Goal: Information Seeking & Learning: Learn about a topic

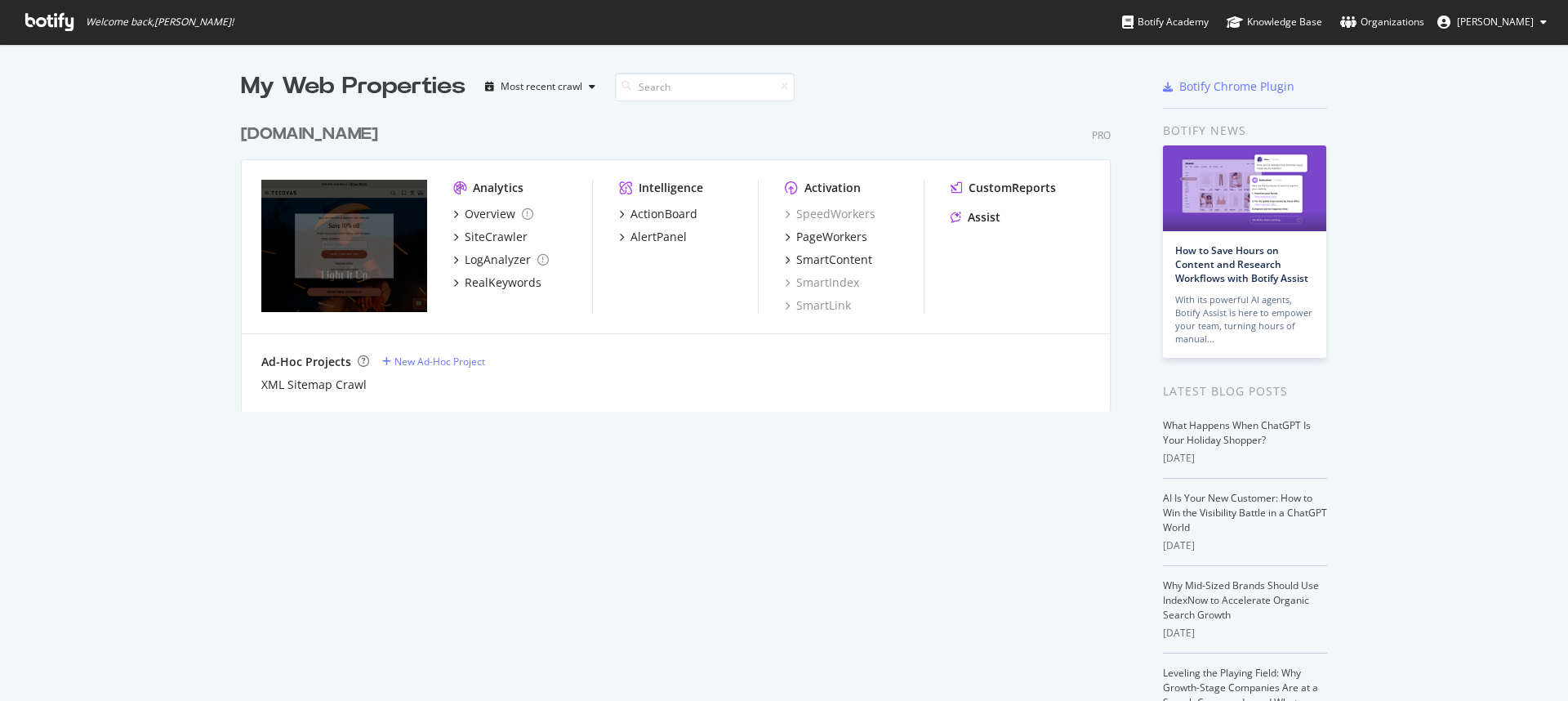
scroll to position [297, 871]
click at [474, 216] on div "Overview" at bounding box center [490, 214] width 51 height 16
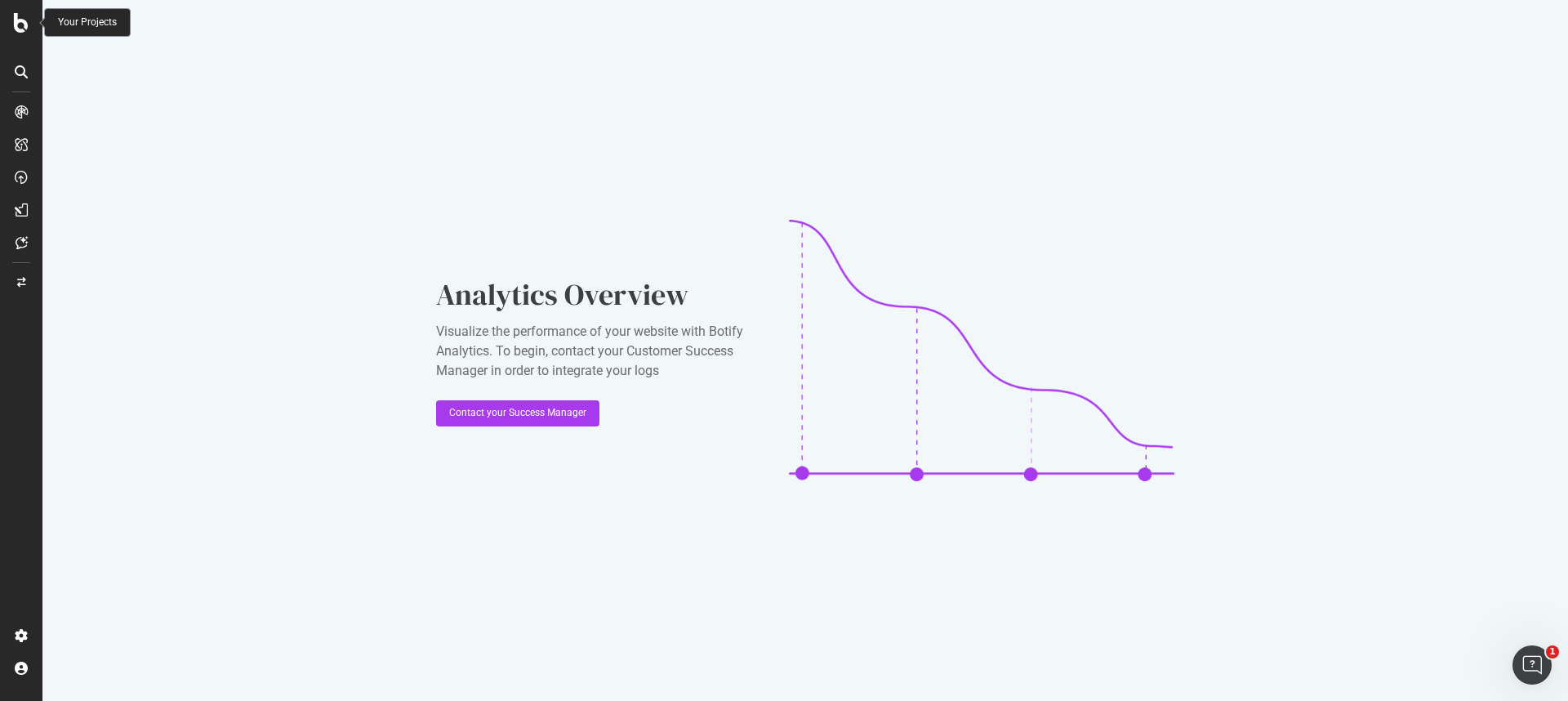
click at [16, 31] on icon at bounding box center [21, 23] width 15 height 20
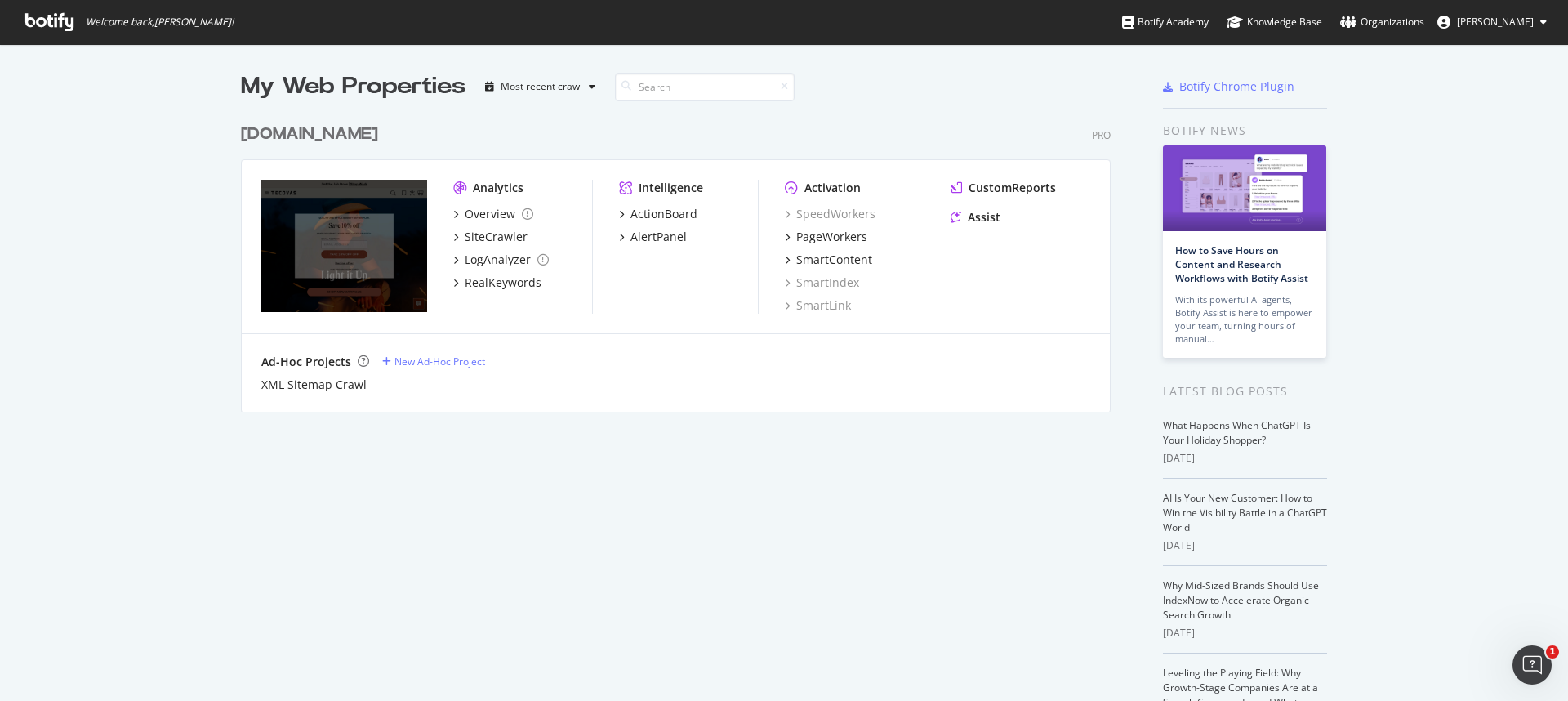
scroll to position [688, 1544]
click at [814, 264] on div "SmartContent" at bounding box center [834, 260] width 76 height 16
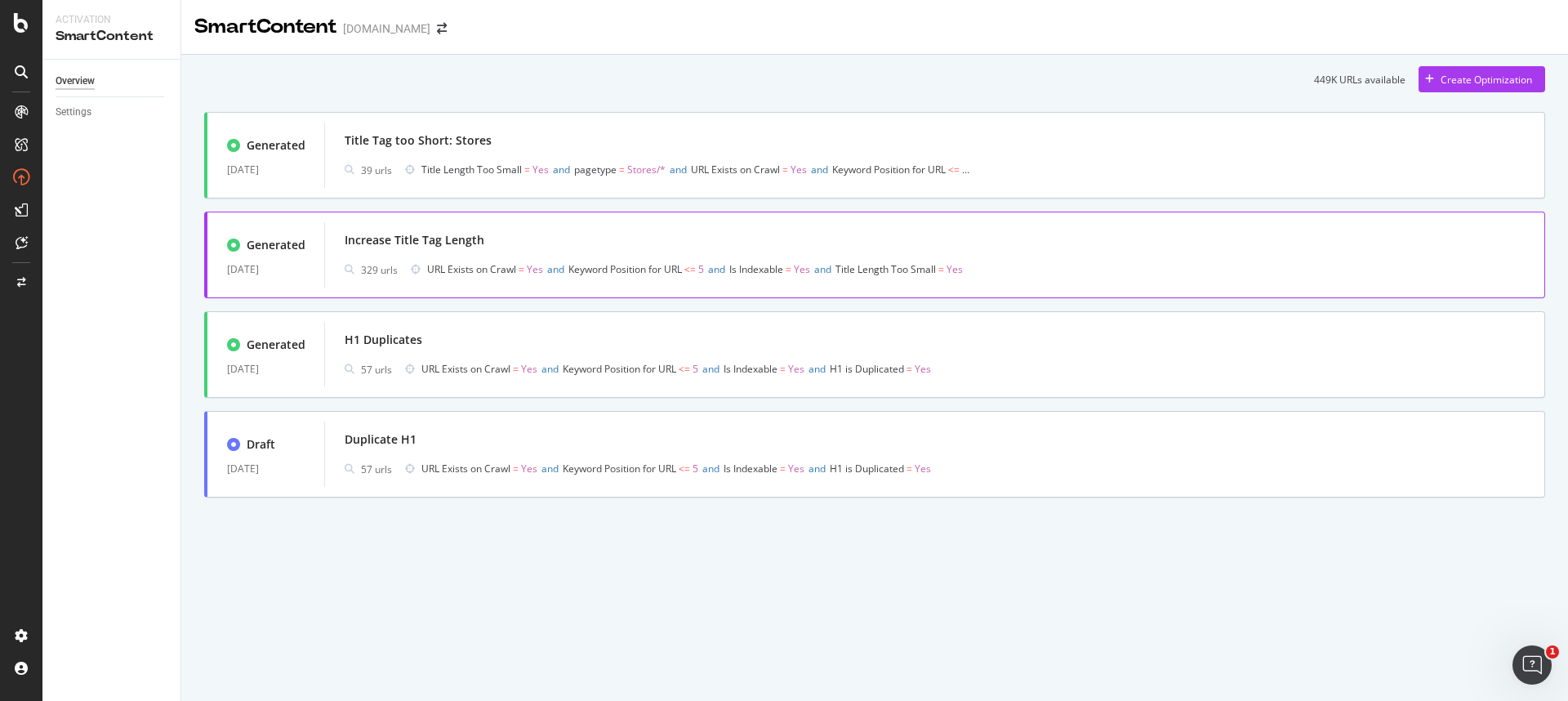
click at [507, 236] on div "Increase Title Tag Length" at bounding box center [934, 240] width 1180 height 23
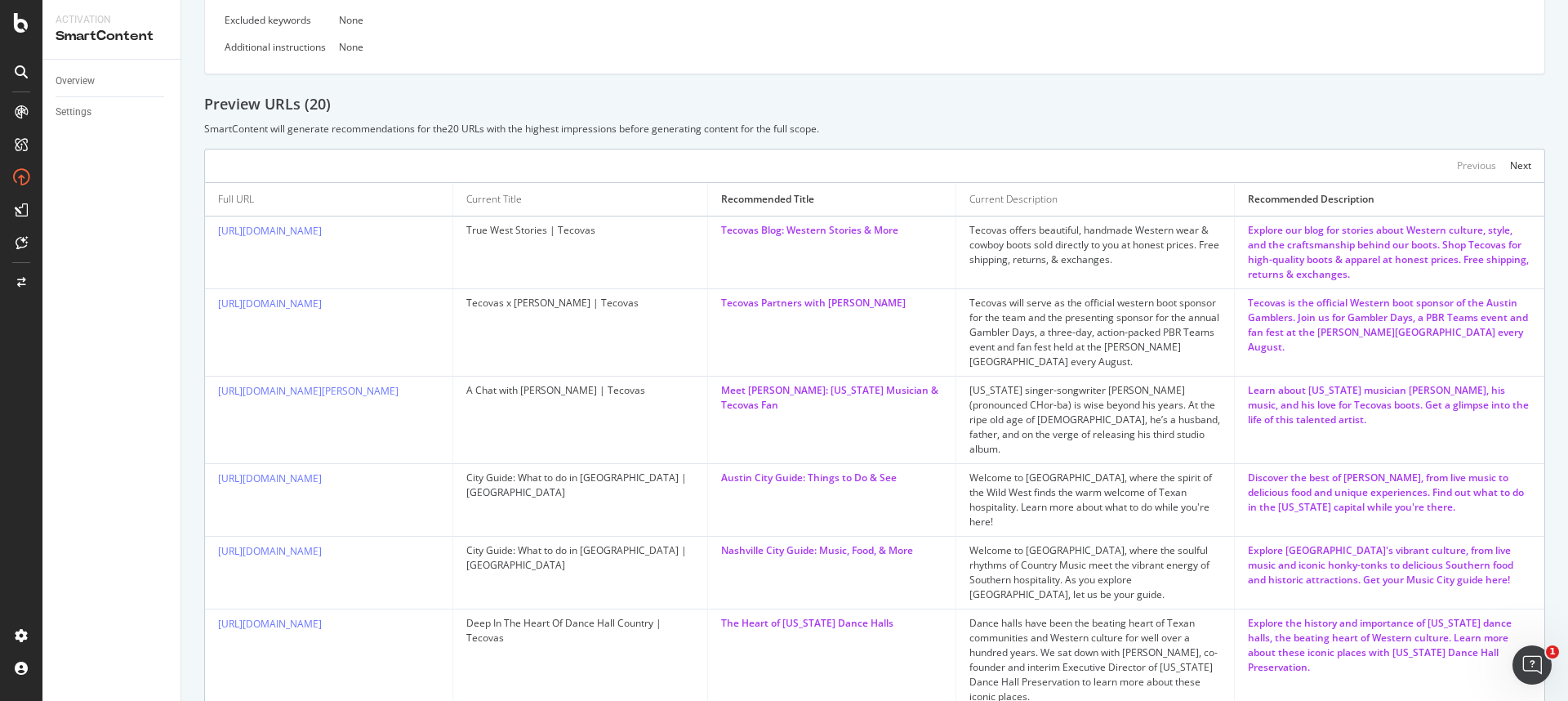
scroll to position [732, 0]
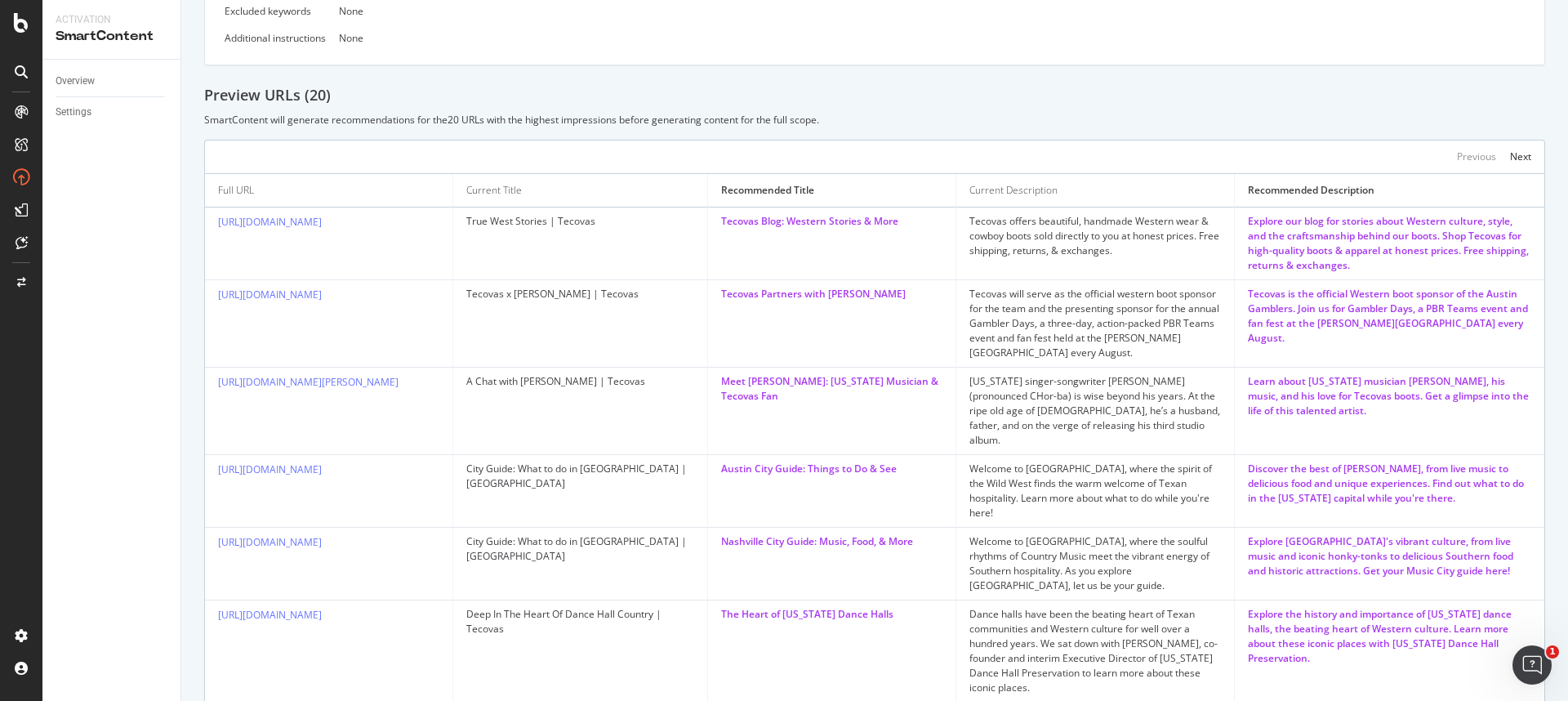
click at [771, 391] on div "Meet [PERSON_NAME]: [US_STATE] Musician & Tecovas Fan" at bounding box center [832, 389] width 221 height 30
click at [789, 406] on td "Meet [PERSON_NAME]: [US_STATE] Musician & Tecovas Fan" at bounding box center [832, 411] width 248 height 88
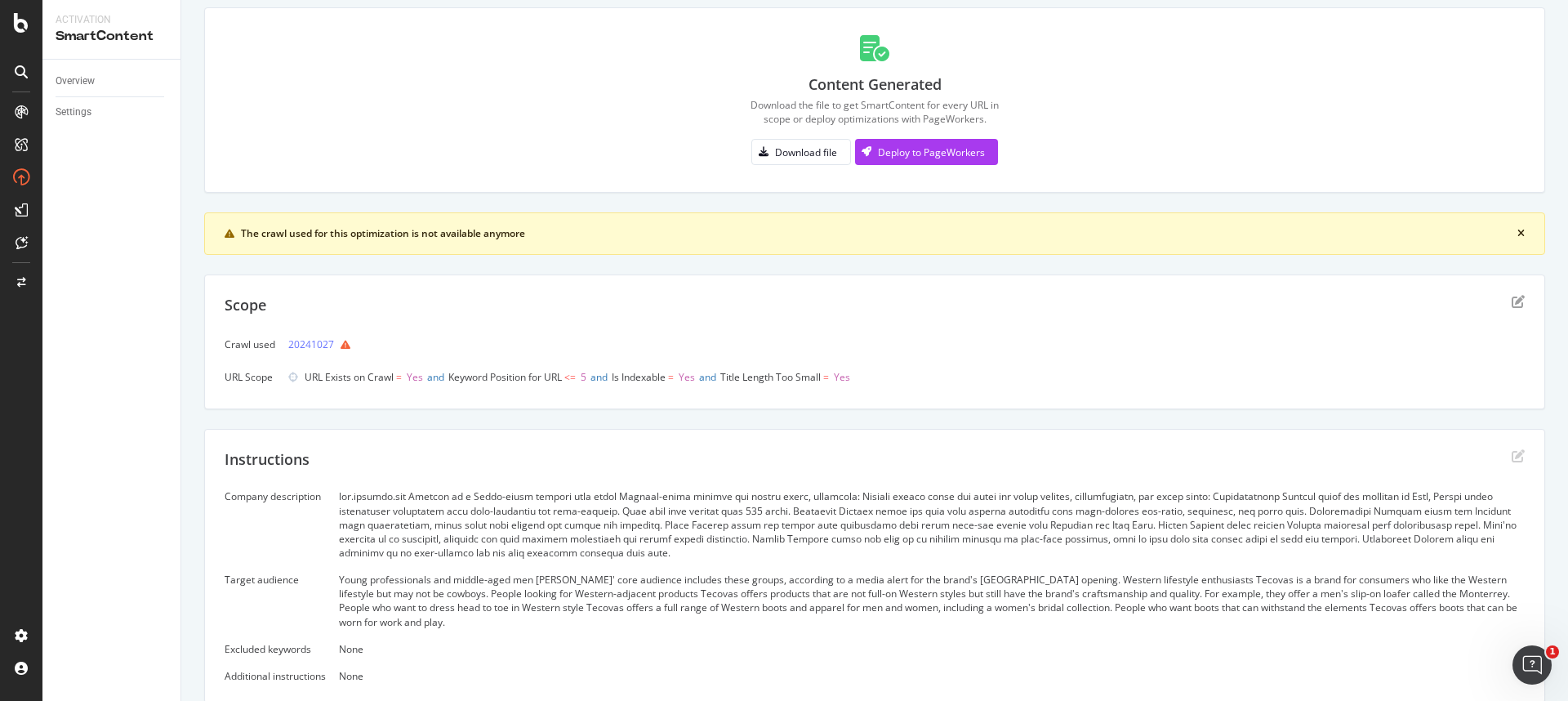
scroll to position [340, 0]
